Goal: Task Accomplishment & Management: Use online tool/utility

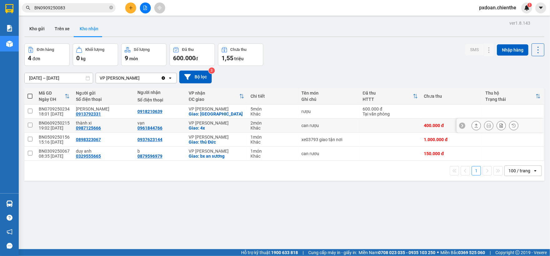
click at [68, 122] on td "BN0609250215 19:02 [DATE]" at bounding box center [54, 126] width 37 height 14
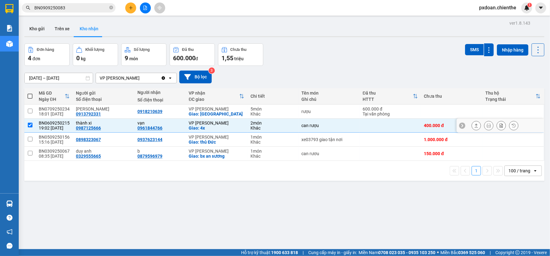
click at [68, 122] on td "BN0609250215 19:02 [DATE]" at bounding box center [54, 126] width 37 height 14
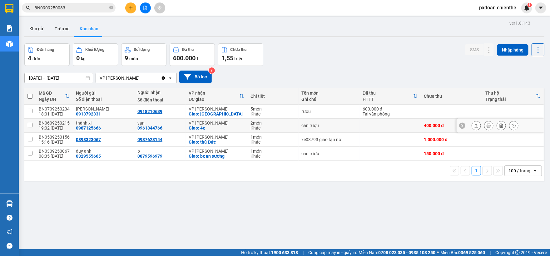
click at [62, 122] on div "BN0609250215" at bounding box center [54, 123] width 31 height 5
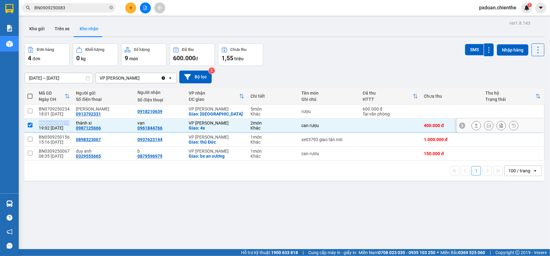
click at [62, 122] on div "BN0609250215" at bounding box center [54, 123] width 31 height 5
checkbox input "false"
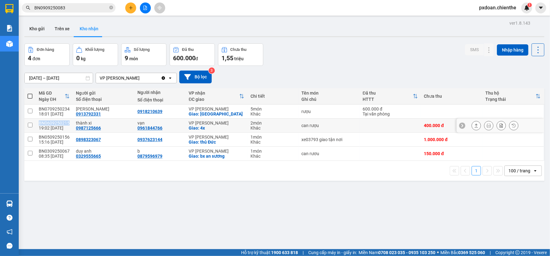
copy div "BN0609250215"
click at [81, 13] on div "Kết quả tìm kiếm ( 1 ) Bộ lọc Mã ĐH Trạng thái Món hàng Thu hộ Tổng cước Chưa c…" at bounding box center [61, 7] width 122 height 11
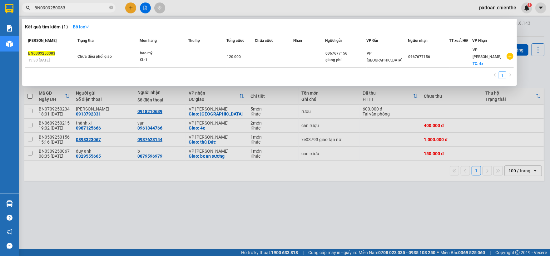
click at [77, 7] on input "BN0909250083" at bounding box center [71, 7] width 74 height 7
paste input "609250215"
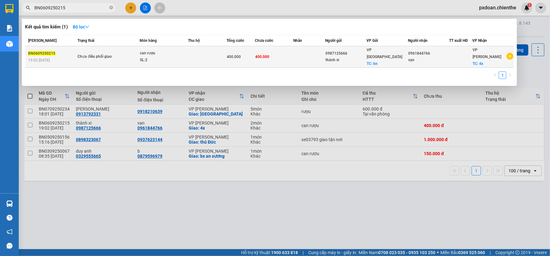
type input "BN0609250215"
click at [206, 53] on td at bounding box center [207, 57] width 38 height 22
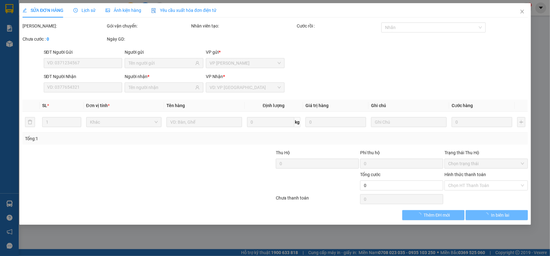
type input "0987125666"
type input "thành xi"
type input "0961844766"
type input "vạn"
type input "400.000"
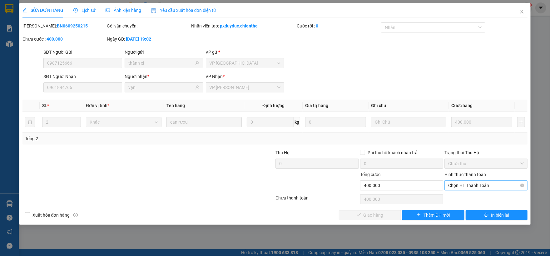
click at [482, 189] on span "Chọn HT Thanh Toán" at bounding box center [486, 185] width 76 height 9
click at [475, 200] on div "Tại văn phòng" at bounding box center [486, 198] width 76 height 7
type input "0"
click at [376, 216] on span "Giao hàng" at bounding box center [374, 215] width 20 height 7
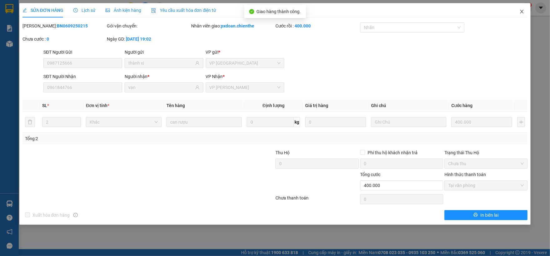
drag, startPoint x: 522, startPoint y: 14, endPoint x: 527, endPoint y: 0, distance: 14.5
click at [524, 13] on icon "close" at bounding box center [522, 11] width 5 height 5
